Goal: Task Accomplishment & Management: Complete application form

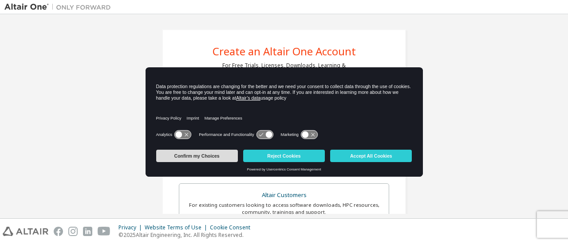
click at [201, 159] on button "Confirm my Choices" at bounding box center [197, 156] width 82 height 12
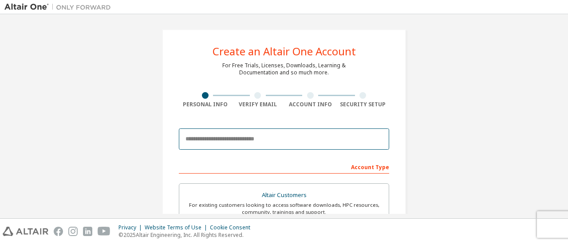
click at [223, 143] on input "email" at bounding box center [284, 139] width 210 height 21
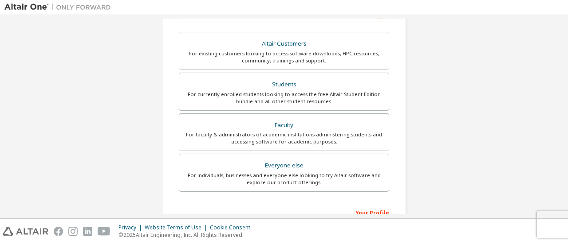
scroll to position [139, 0]
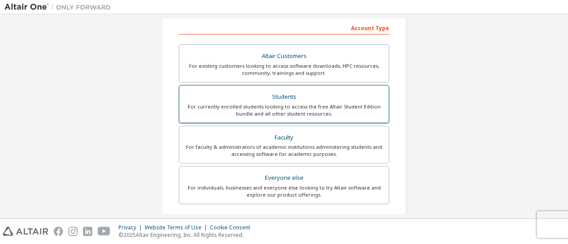
type input "**********"
click at [329, 108] on div "For currently enrolled students looking to access the free Altair Student Editi…" at bounding box center [284, 110] width 199 height 14
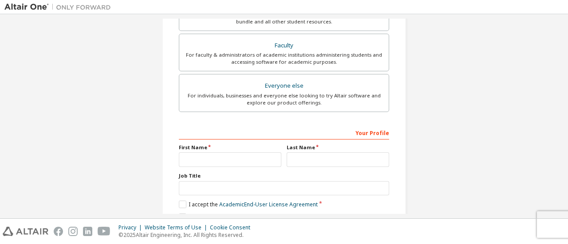
scroll to position [272, 0]
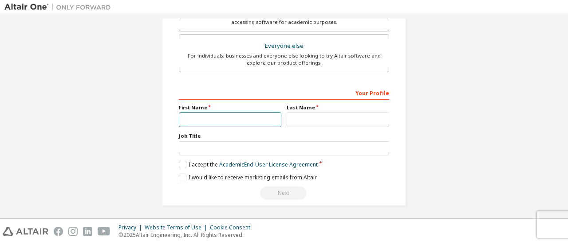
click at [240, 122] on input "text" at bounding box center [230, 120] width 102 height 15
type input "*******"
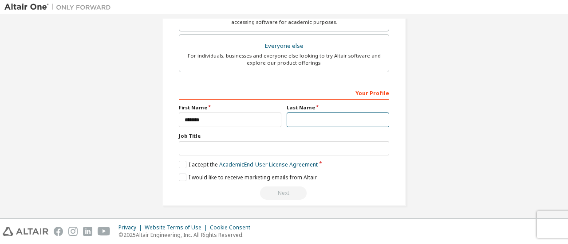
click at [307, 116] on input "text" at bounding box center [338, 120] width 102 height 15
type input "******"
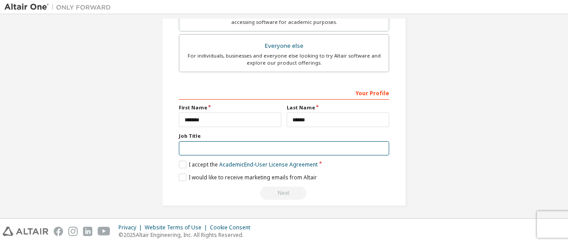
click at [236, 147] on input "text" at bounding box center [284, 149] width 210 height 15
type input "*******"
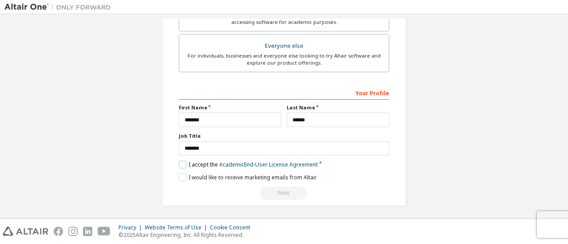
click at [180, 162] on label "I accept the Academic End-User License Agreement" at bounding box center [248, 165] width 139 height 8
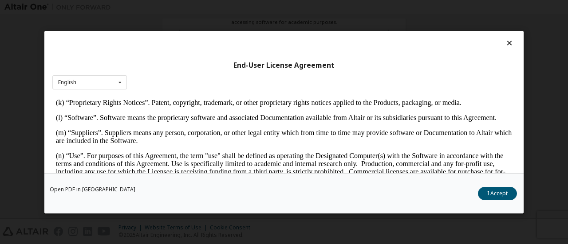
scroll to position [427, 0]
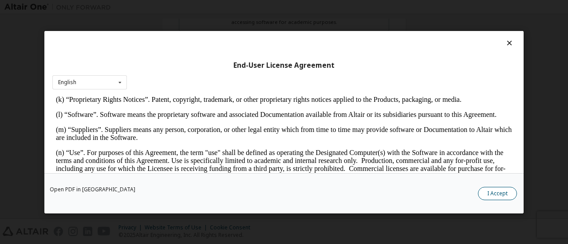
click at [494, 196] on button "I Accept" at bounding box center [497, 193] width 39 height 13
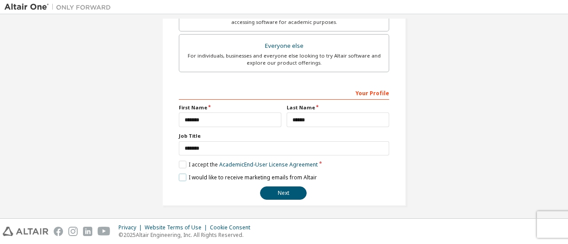
click at [182, 175] on label "I would like to receive marketing emails from Altair" at bounding box center [248, 178] width 138 height 8
click at [179, 174] on label "I would like to receive marketing emails from Altair" at bounding box center [248, 178] width 138 height 8
click at [286, 193] on button "Next" at bounding box center [283, 193] width 47 height 13
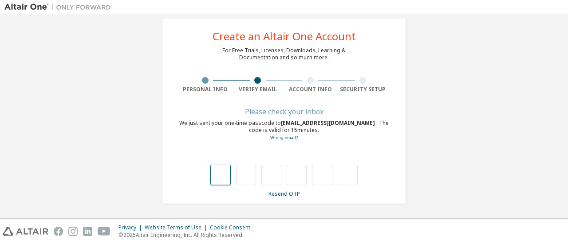
click at [218, 179] on input "text" at bounding box center [220, 175] width 20 height 20
type input "*"
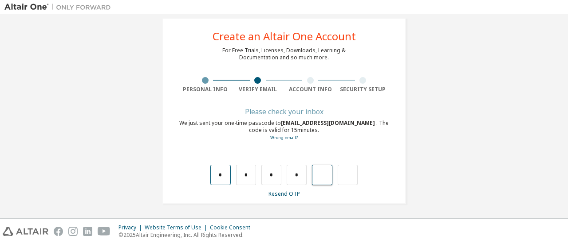
type input "*"
